Goal: Task Accomplishment & Management: Complete application form

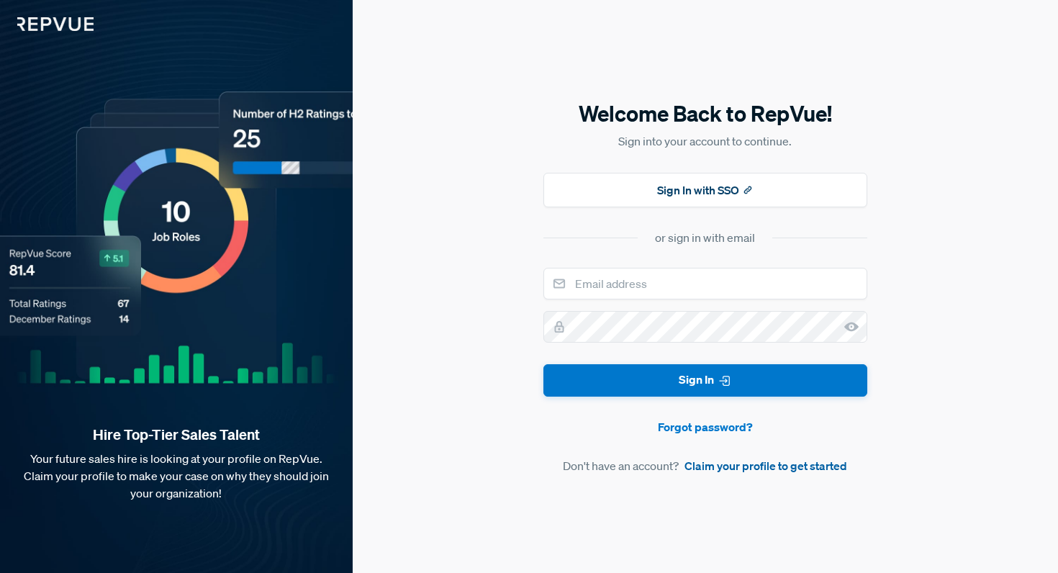
click at [725, 470] on link "Claim your profile to get started" at bounding box center [765, 465] width 163 height 17
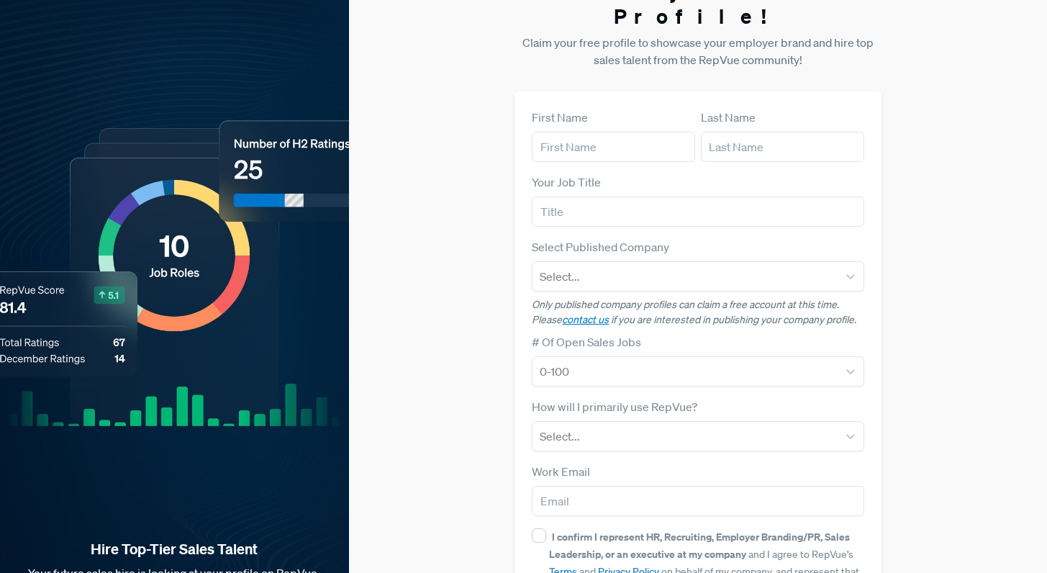
scroll to position [25, 0]
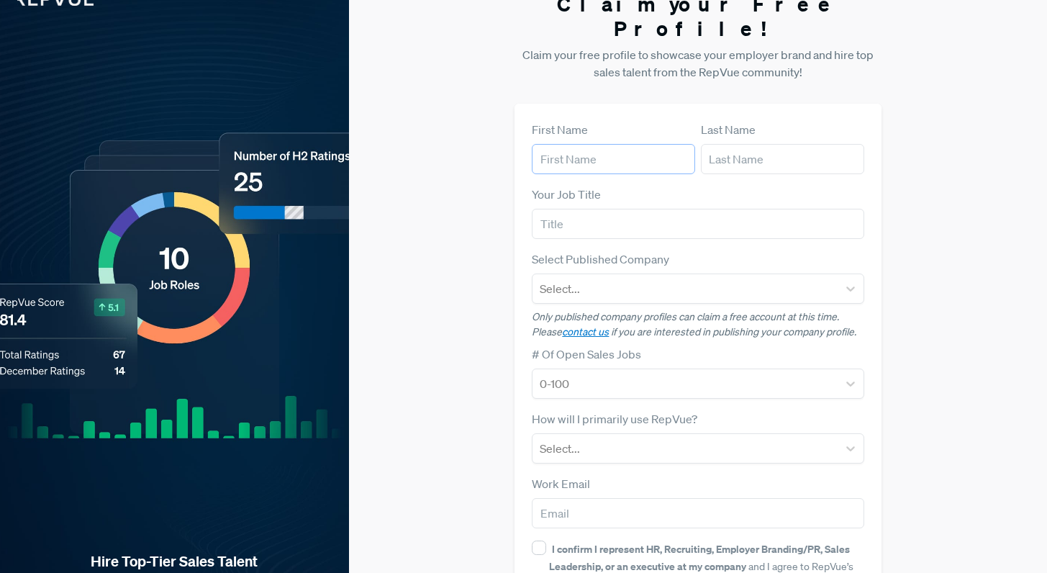
click at [638, 144] on input "text" at bounding box center [613, 159] width 163 height 30
type input "[PERSON_NAME]"
type input "V"
type input "Butler"
type input "Senior GTM Recruiter"
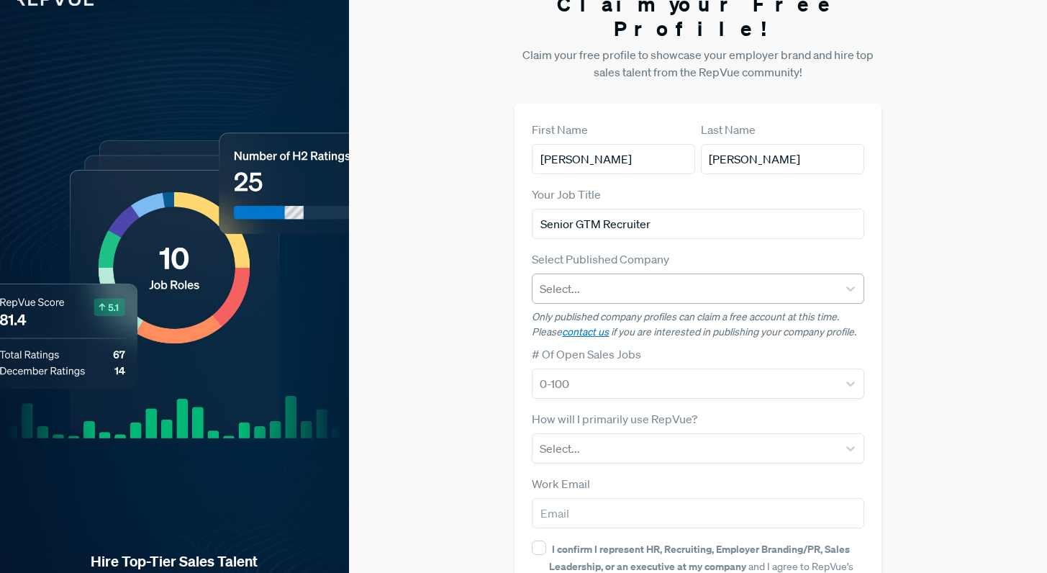
click at [610, 279] on div at bounding box center [685, 289] width 290 height 20
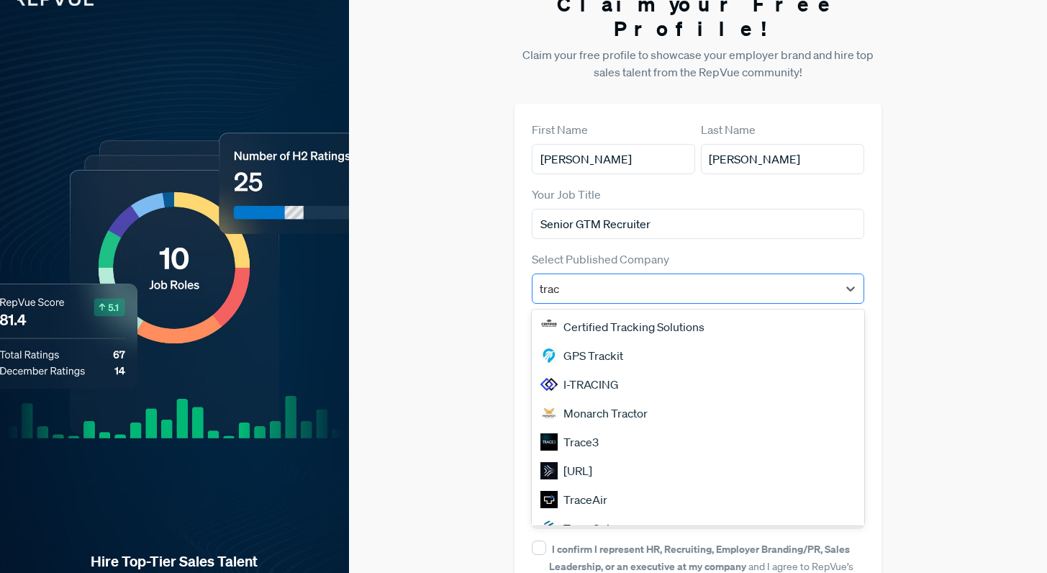
type input "tract"
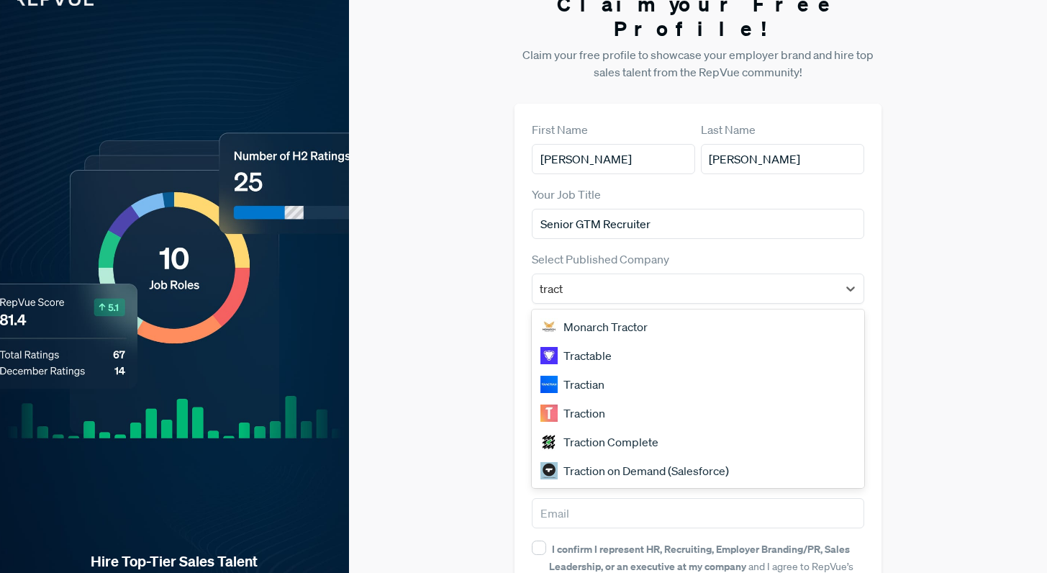
click at [594, 370] on div "Tractian" at bounding box center [698, 384] width 332 height 29
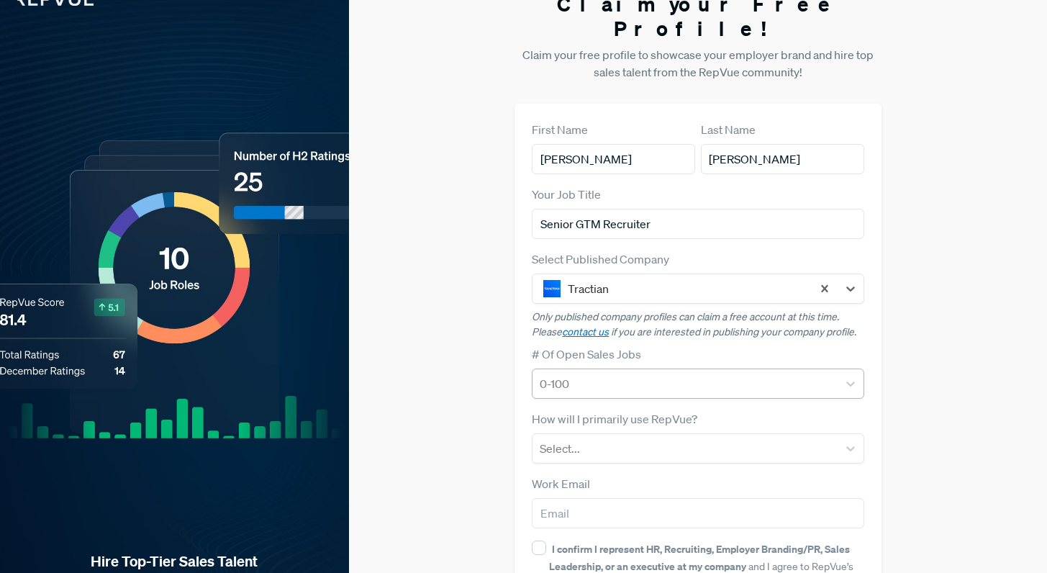
click at [611, 371] on div "0-100" at bounding box center [685, 384] width 304 height 26
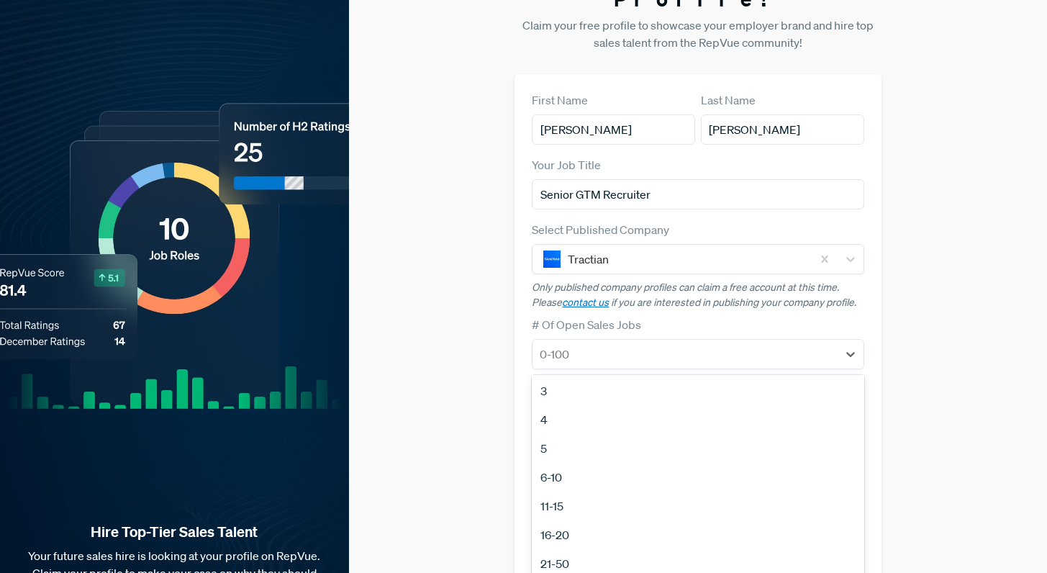
scroll to position [68, 0]
click at [571, 453] on div "6-10" at bounding box center [698, 467] width 332 height 29
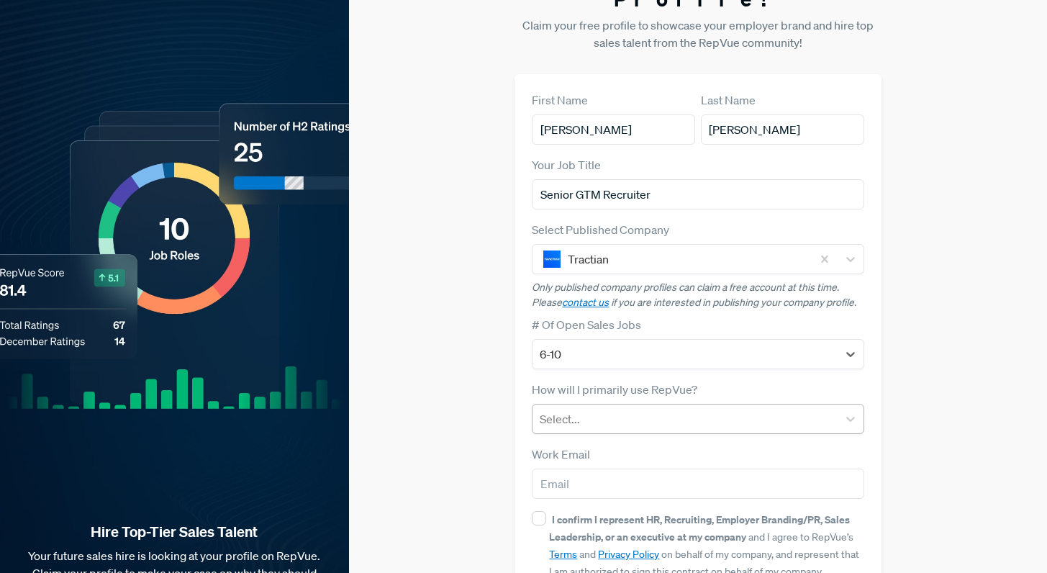
click at [592, 406] on div "Select..." at bounding box center [685, 419] width 304 height 26
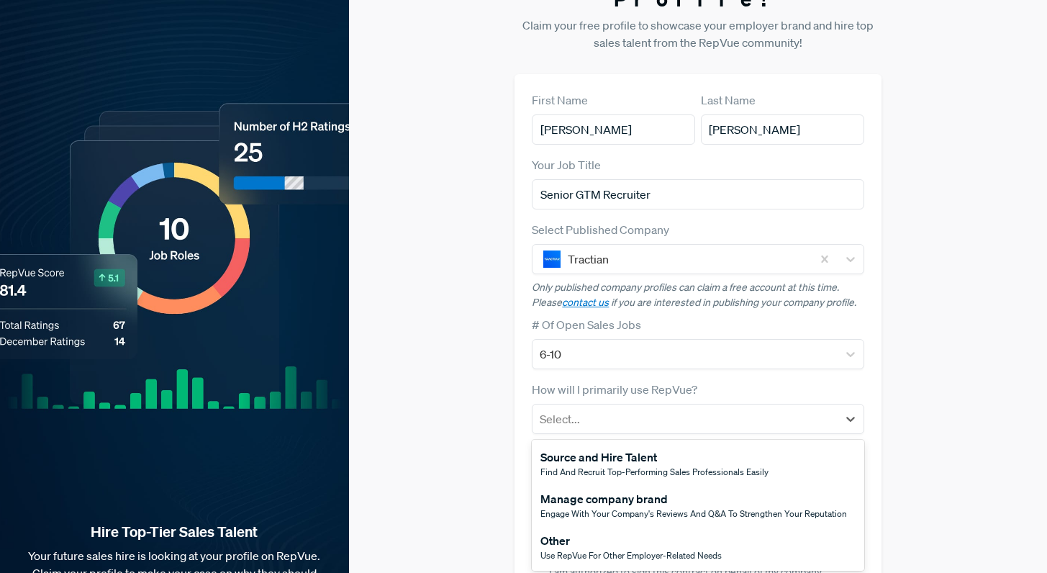
click at [587, 466] on span "Find and recruit top-performing sales professionals easily" at bounding box center [654, 472] width 228 height 12
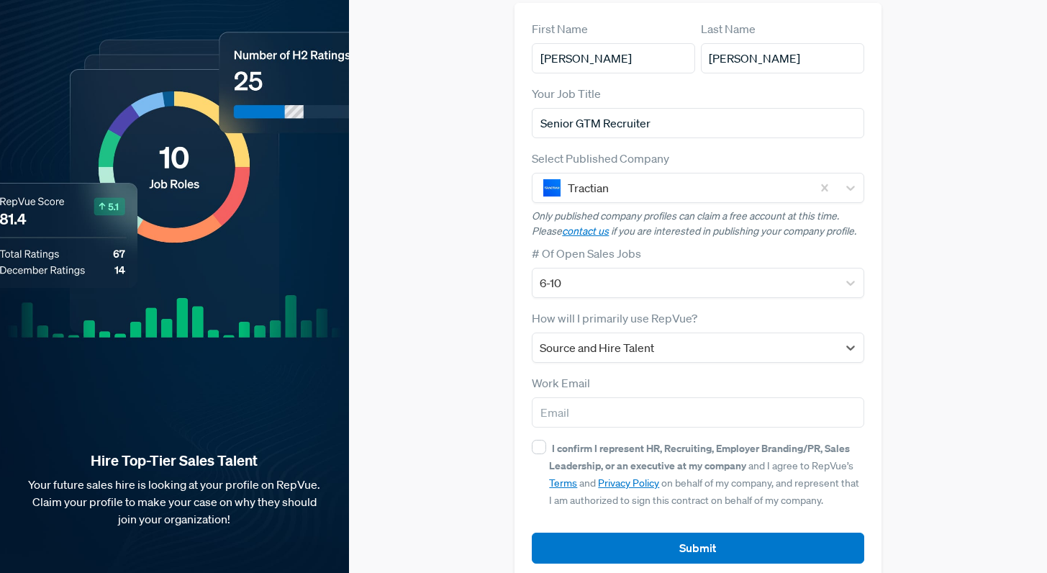
scroll to position [127, 0]
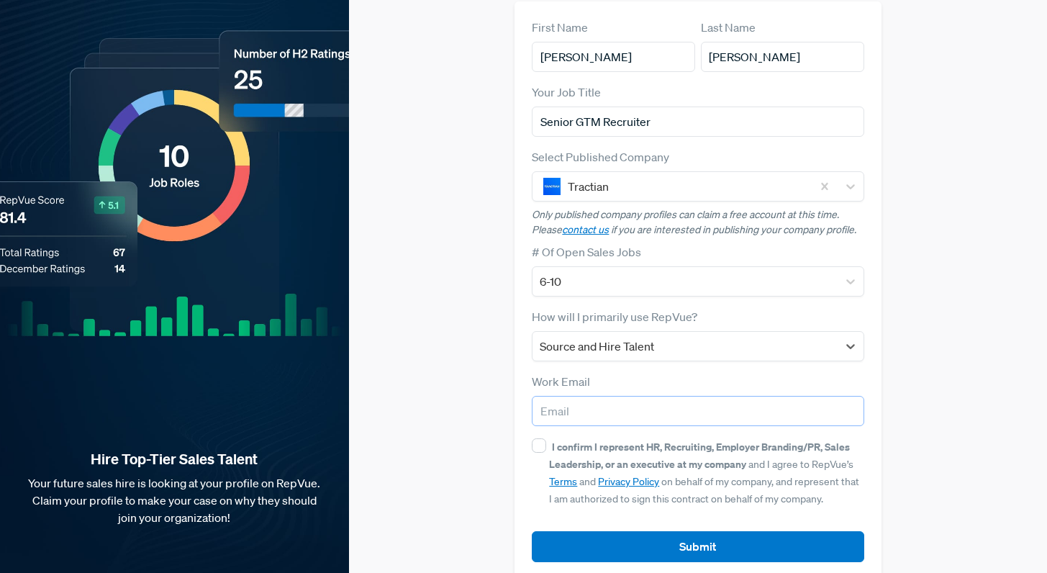
click at [614, 397] on input "email" at bounding box center [698, 411] width 332 height 30
type input "jbutler@tractian.com"
click at [540, 438] on input "I confirm I represent HR, Recruiting, Employer Branding/PR, Sales Leadership, o…" at bounding box center [539, 445] width 14 height 14
checkbox input "true"
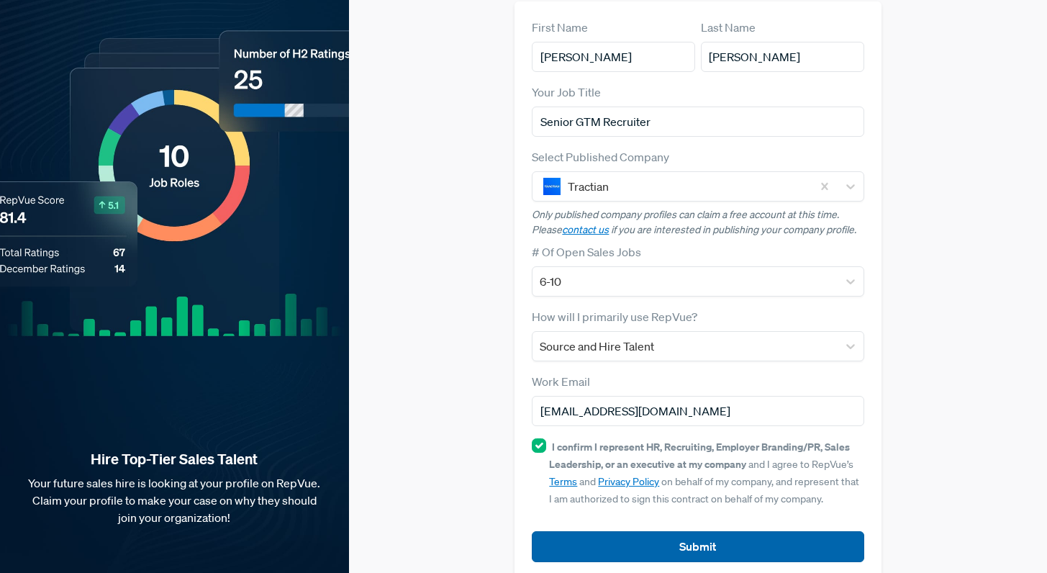
click at [689, 531] on button "Submit" at bounding box center [698, 546] width 332 height 31
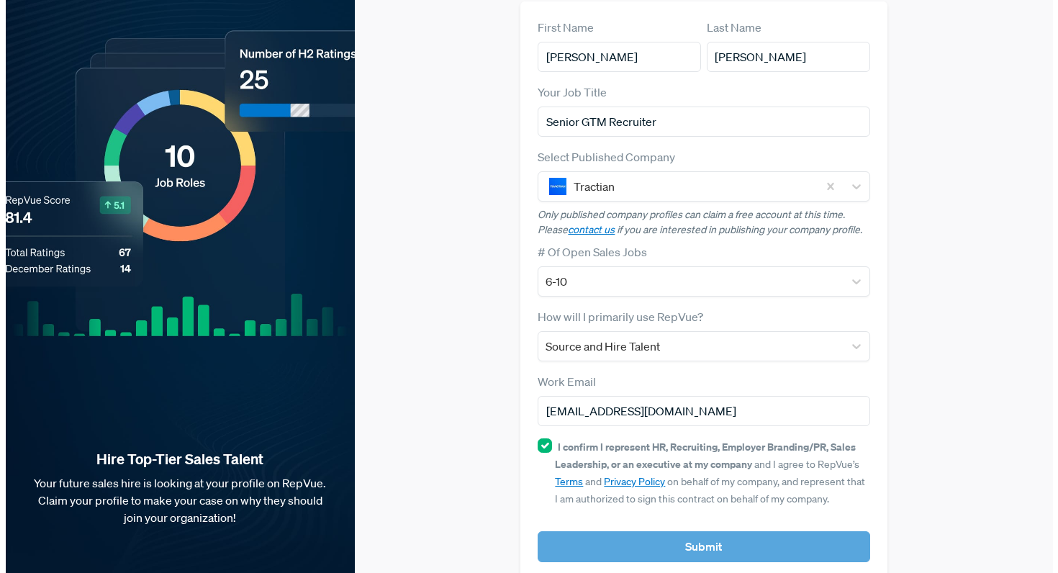
scroll to position [0, 0]
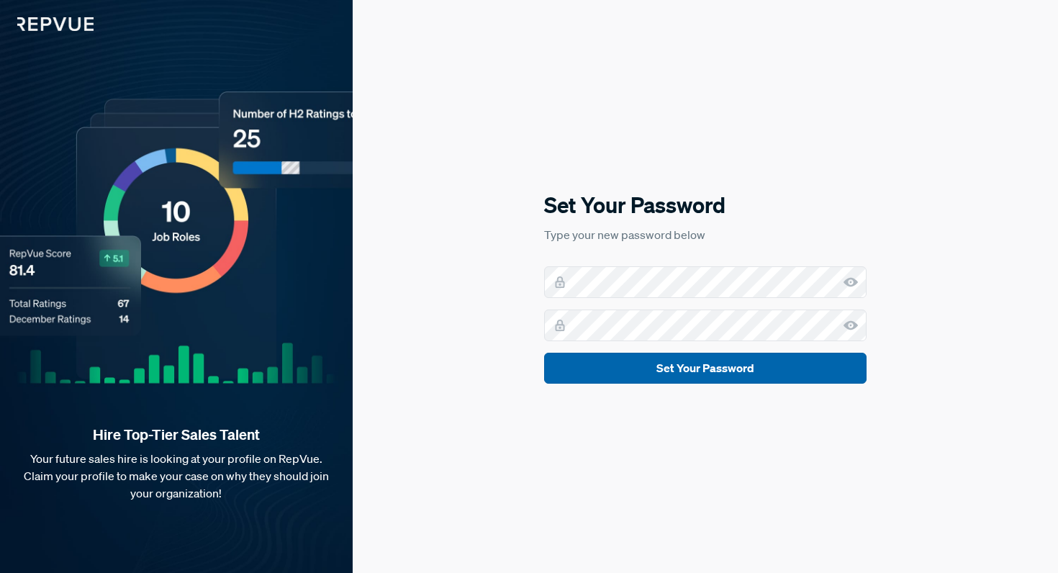
click at [697, 372] on button "Set Your Password" at bounding box center [705, 368] width 322 height 31
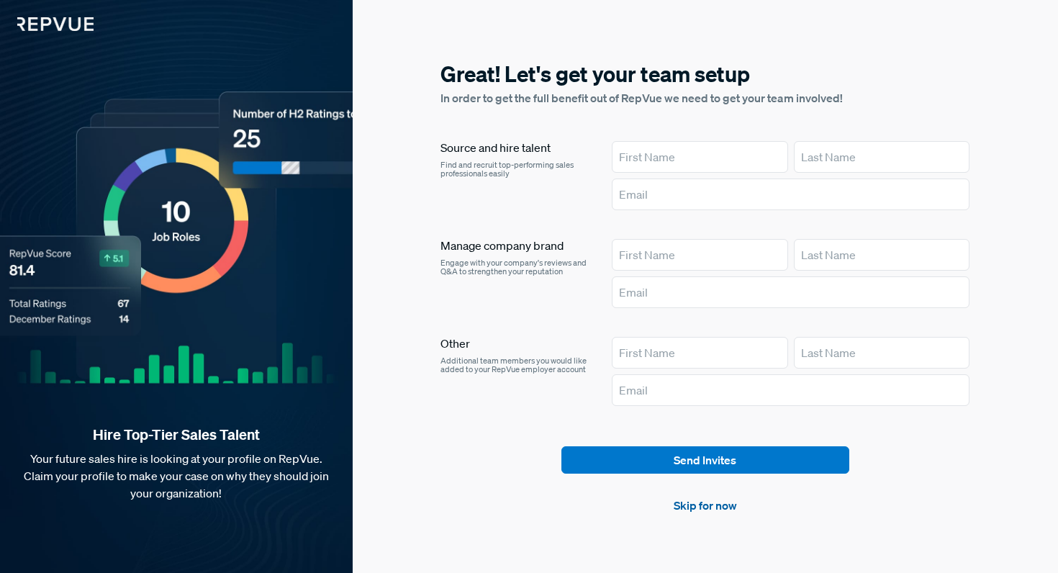
click at [705, 506] on link "Skip for now" at bounding box center [705, 505] width 63 height 17
